Goal: Task Accomplishment & Management: Manage account settings

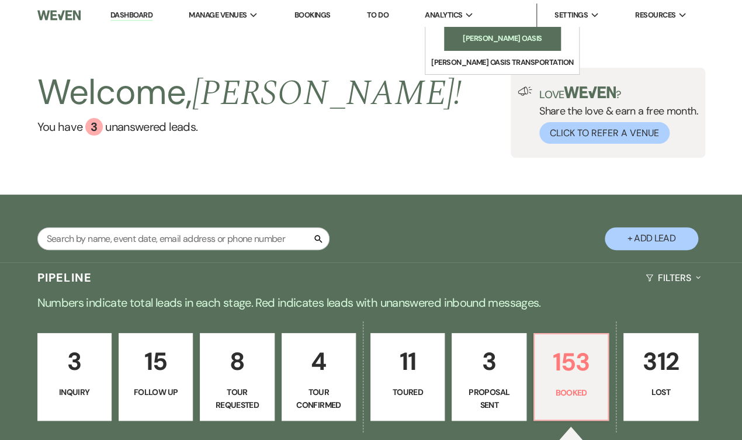
click at [450, 36] on li "[PERSON_NAME] Oasis" at bounding box center [502, 39] width 105 height 12
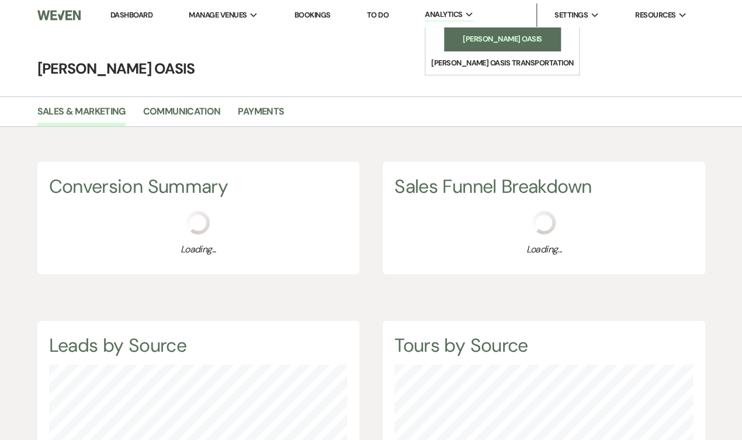
scroll to position [440, 742]
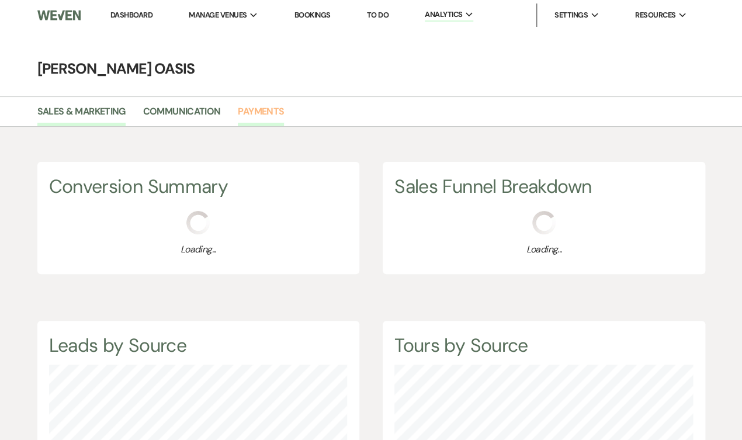
click at [247, 116] on link "Payments" at bounding box center [261, 115] width 46 height 22
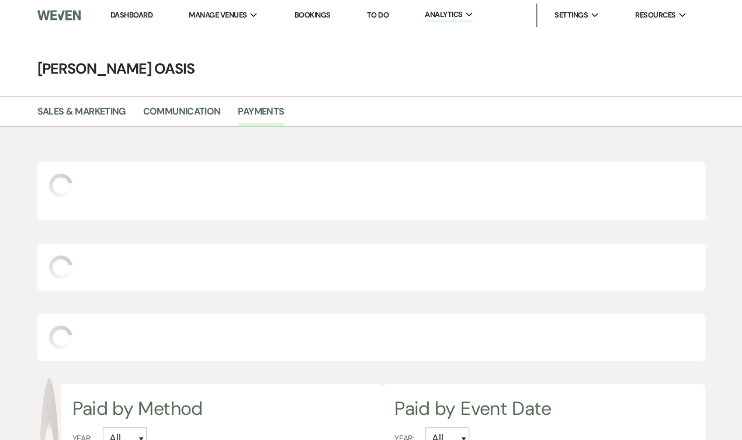
scroll to position [440, 742]
select select "2025"
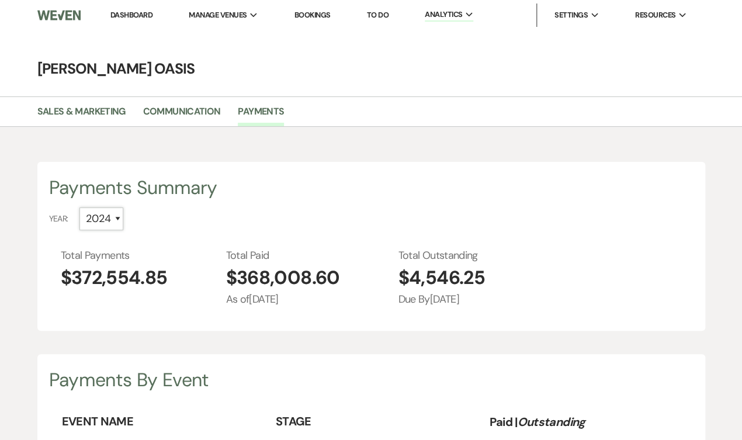
select select "2025"
click at [115, 18] on link "Dashboard" at bounding box center [131, 15] width 42 height 10
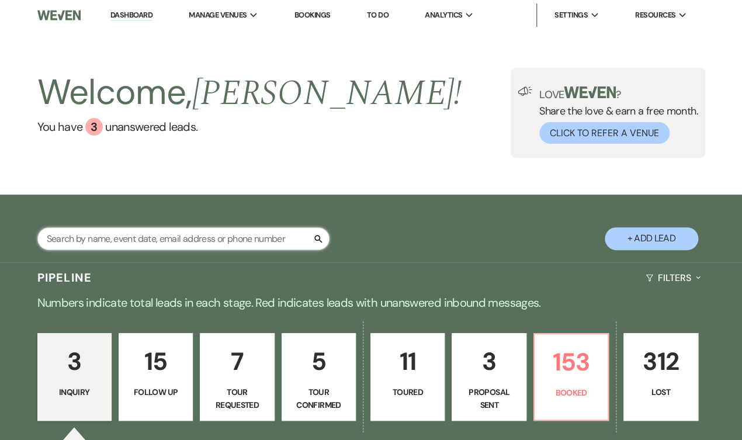
click at [261, 238] on input "text" at bounding box center [183, 238] width 292 height 23
type input "[PERSON_NAME]"
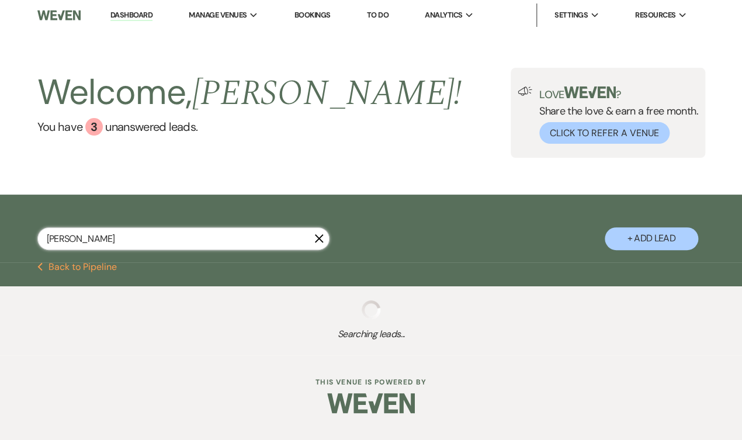
select select "8"
select select "5"
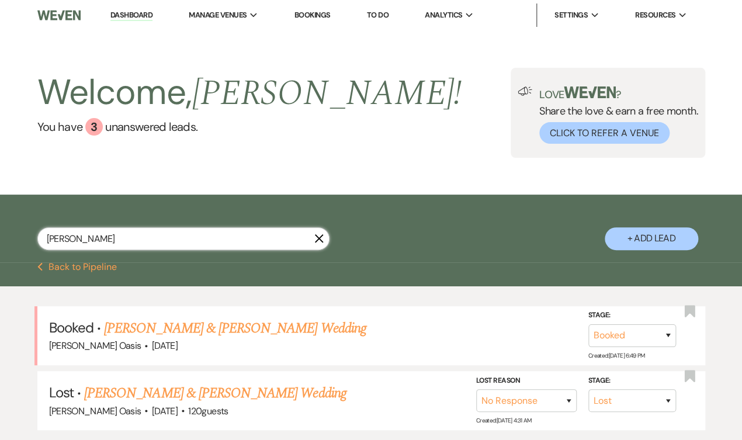
type input "[PERSON_NAME]"
drag, startPoint x: 261, startPoint y: 237, endPoint x: 236, endPoint y: 327, distance: 93.3
click at [236, 327] on link "[PERSON_NAME] & [PERSON_NAME] Wedding" at bounding box center [235, 328] width 262 height 21
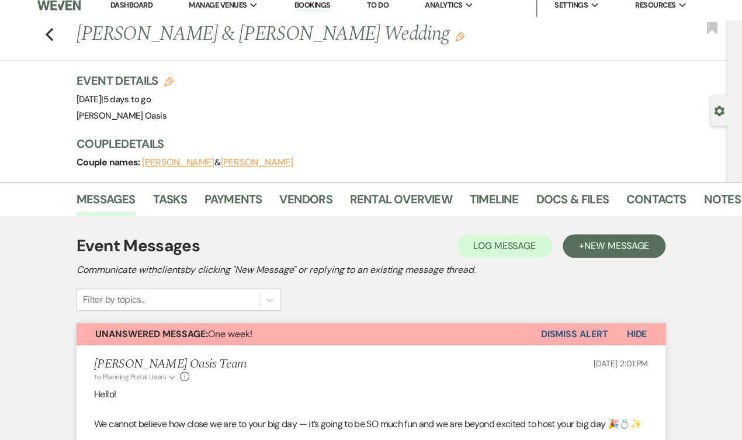
scroll to position [12, 0]
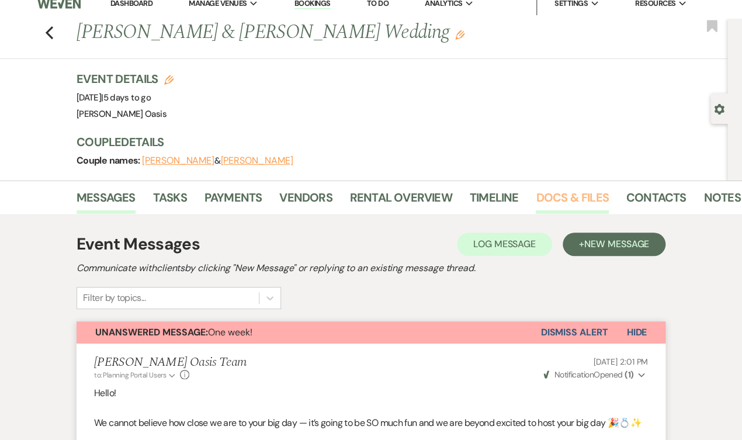
click at [569, 188] on link "Docs & Files" at bounding box center [572, 201] width 72 height 26
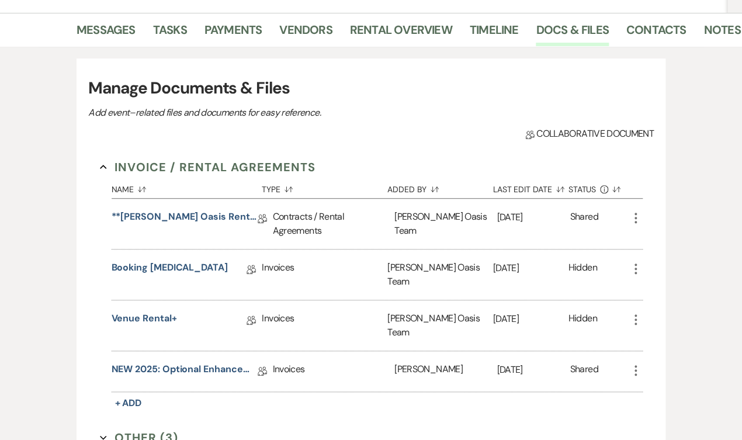
scroll to position [203, 0]
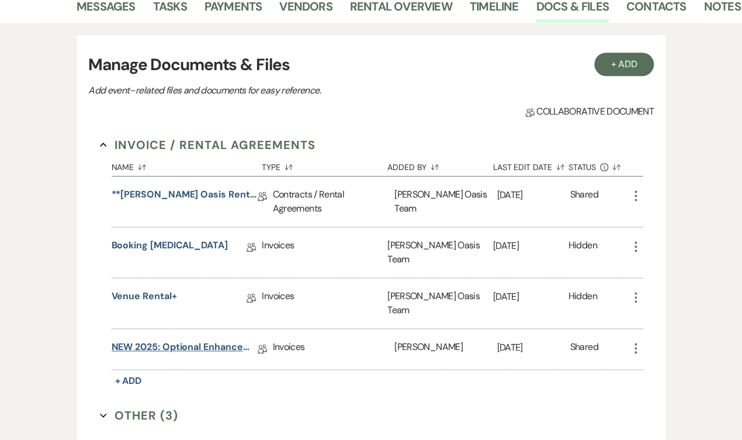
click at [160, 340] on link "NEW 2025: Optional Enhancements + Information" at bounding box center [185, 349] width 146 height 18
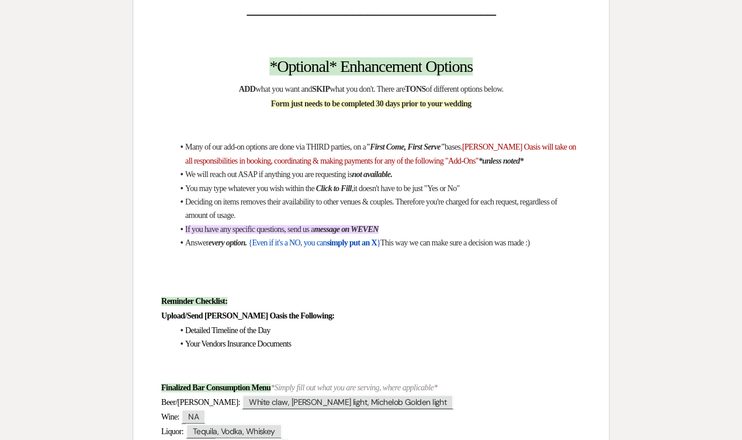
scroll to position [458, 0]
